Goal: Information Seeking & Learning: Learn about a topic

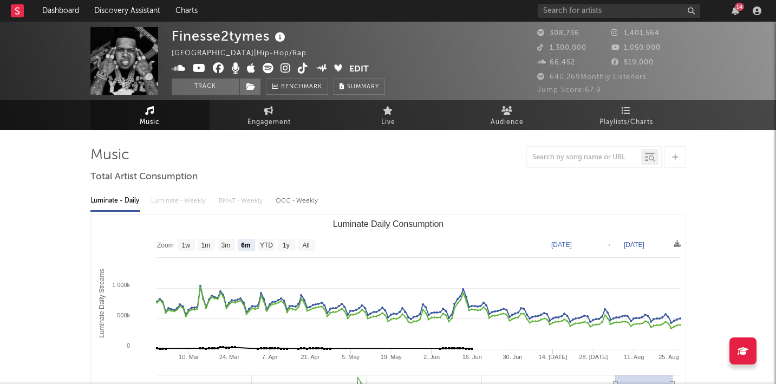
select select "6m"
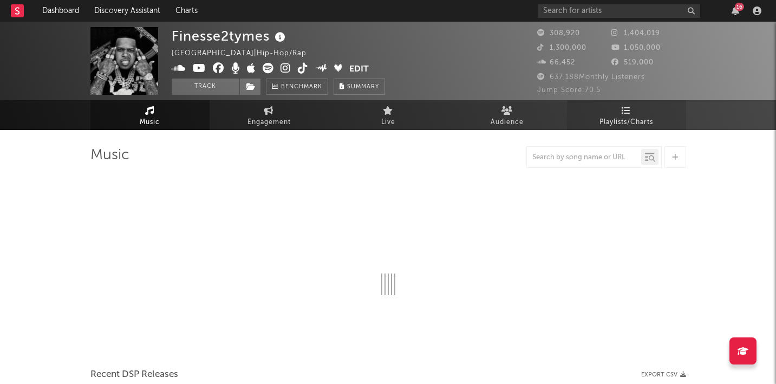
select select "6m"
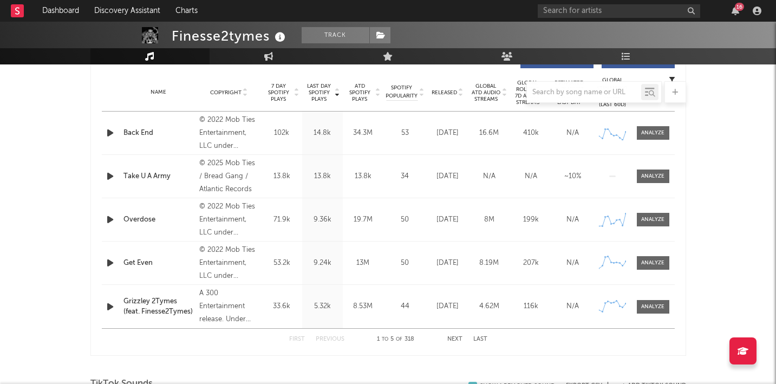
scroll to position [430, 0]
click at [653, 174] on div at bounding box center [652, 175] width 23 height 8
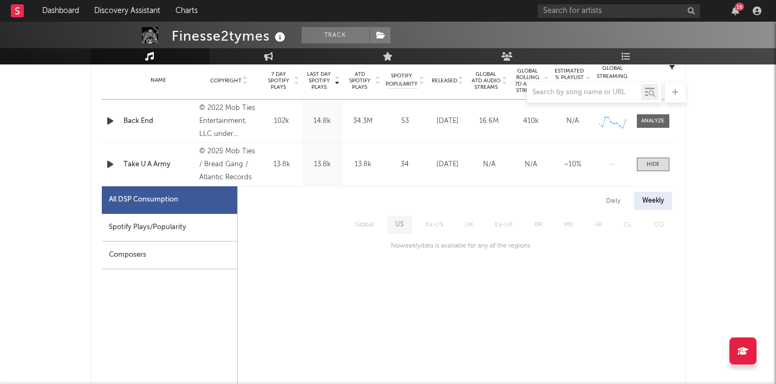
scroll to position [440, 0]
click at [647, 168] on div at bounding box center [652, 165] width 13 height 8
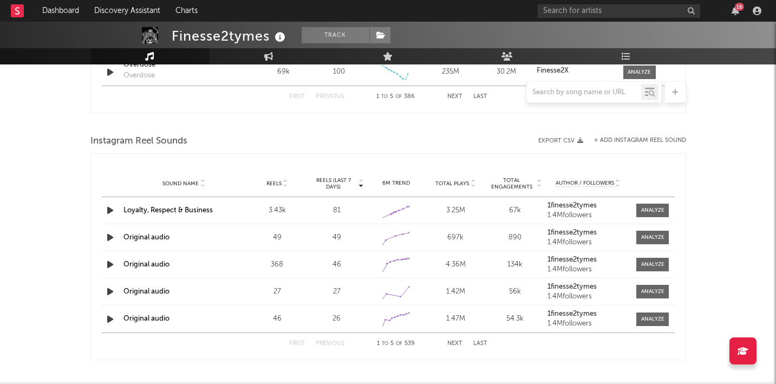
scroll to position [934, 0]
